Goal: Transaction & Acquisition: Download file/media

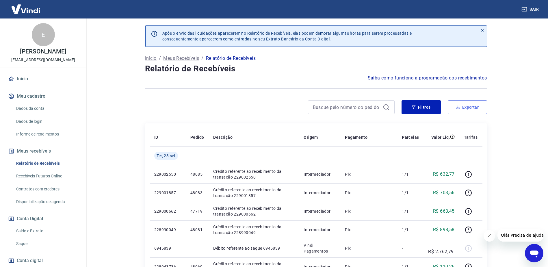
click at [456, 102] on button "Exportar" at bounding box center [467, 107] width 39 height 14
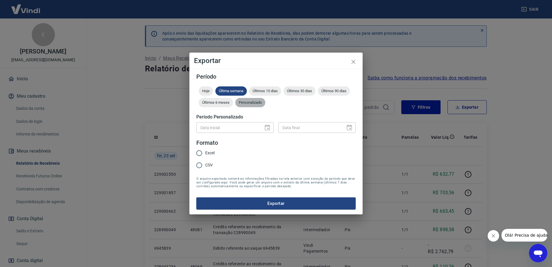
drag, startPoint x: 253, startPoint y: 104, endPoint x: 262, endPoint y: 115, distance: 14.5
click at [253, 104] on span "Personalizado" at bounding box center [250, 102] width 30 height 4
click at [269, 127] on icon "Choose date" at bounding box center [267, 127] width 7 height 7
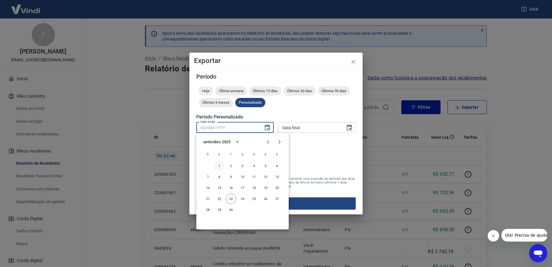
click at [221, 167] on button "1" at bounding box center [219, 166] width 10 height 10
type input "[DATE]"
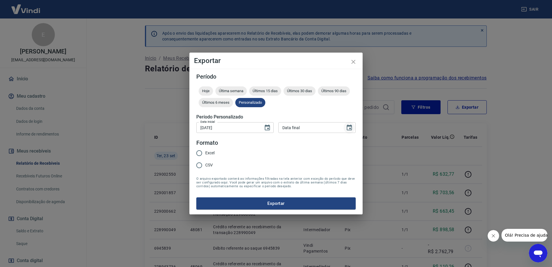
click at [347, 126] on icon "Choose date" at bounding box center [349, 127] width 5 height 6
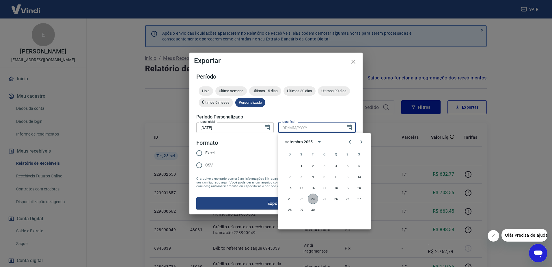
click at [312, 198] on button "23" at bounding box center [313, 198] width 10 height 10
type input "[DATE]"
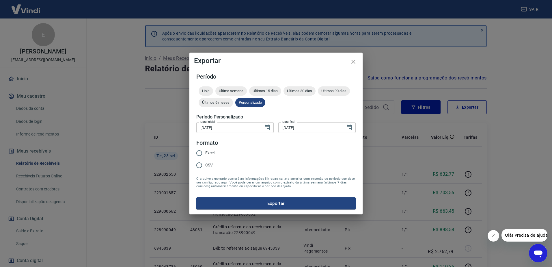
click at [212, 151] on span "Excel" at bounding box center [209, 153] width 9 height 6
click at [205, 151] on input "Excel" at bounding box center [199, 153] width 12 height 12
radio input "true"
click at [254, 198] on button "Exportar" at bounding box center [275, 203] width 159 height 12
